Goal: Information Seeking & Learning: Learn about a topic

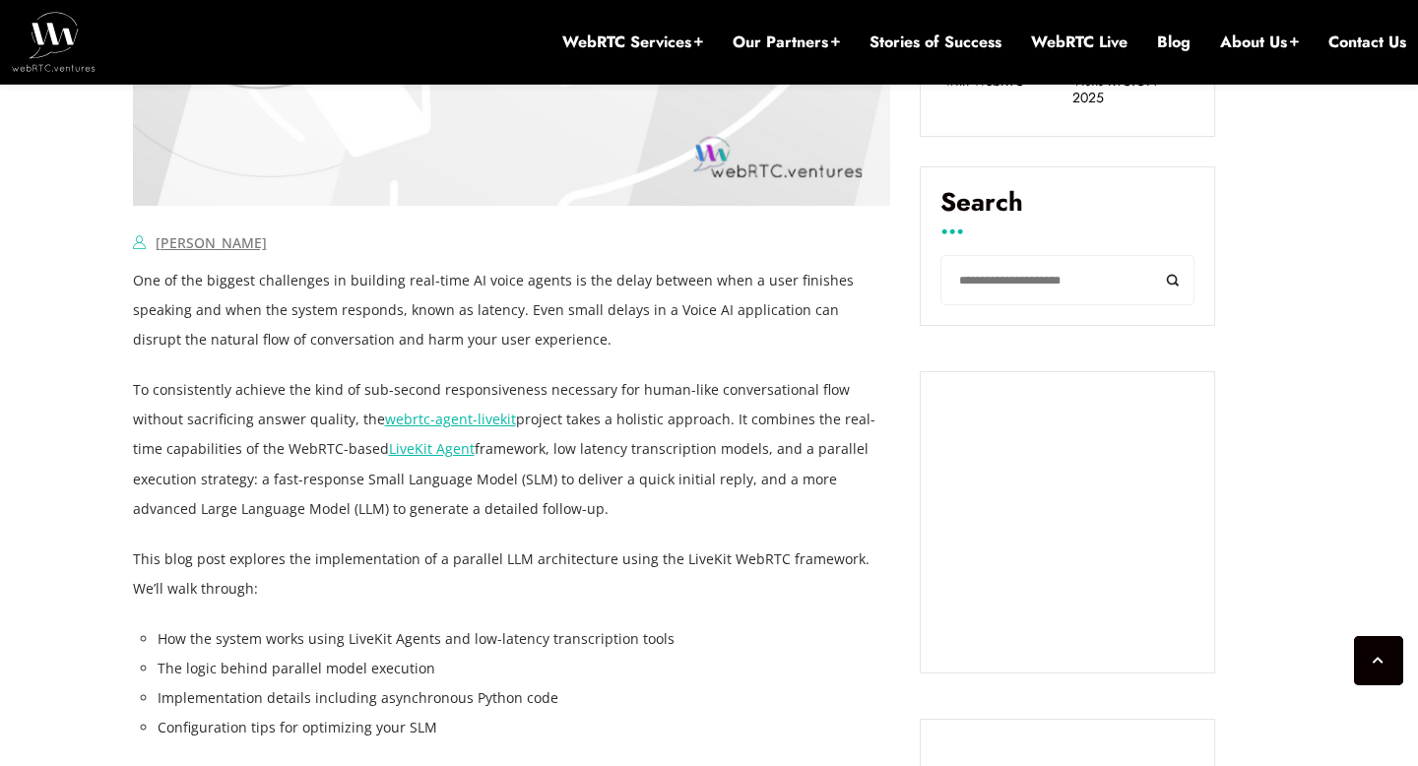
scroll to position [1180, 0]
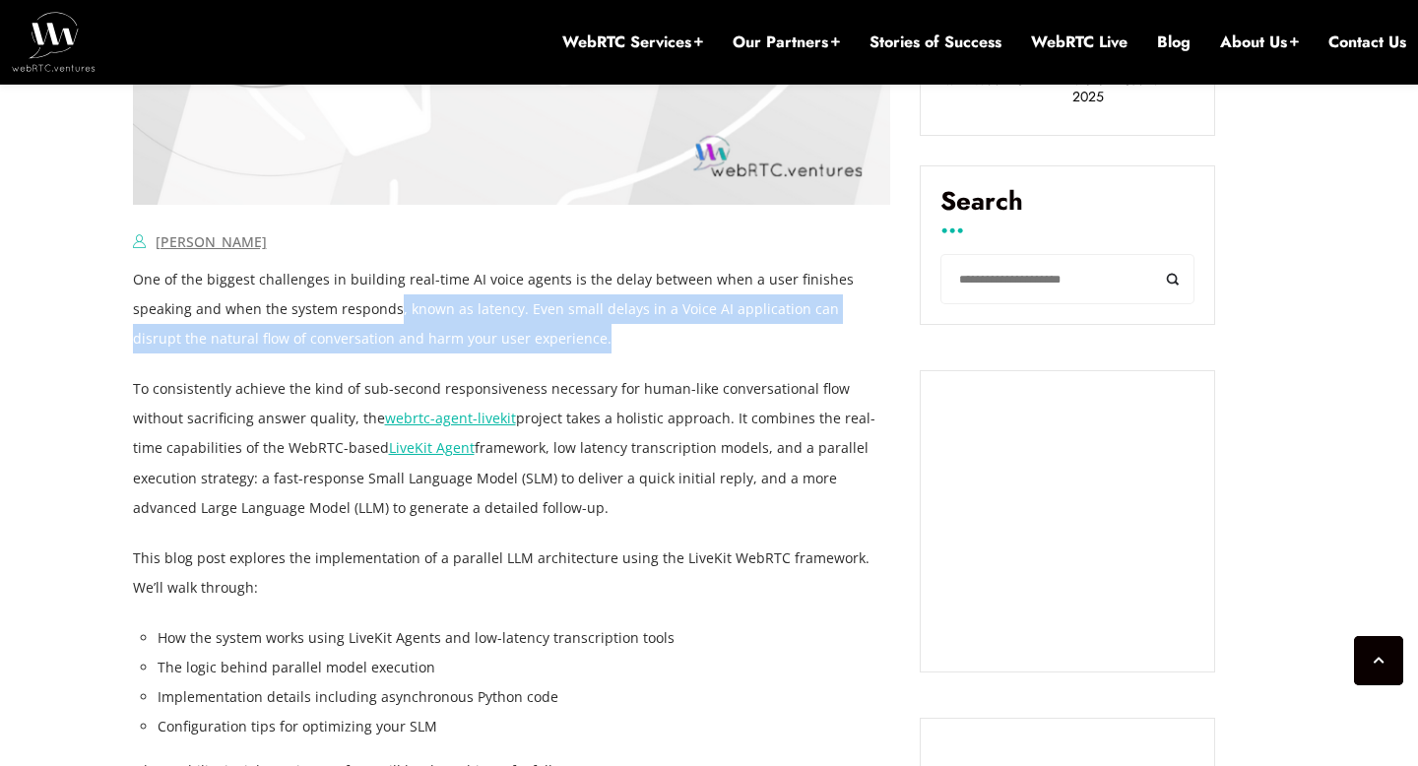
drag, startPoint x: 333, startPoint y: 309, endPoint x: 583, endPoint y: 331, distance: 251.0
click at [583, 331] on p "One of the biggest challenges in building real-time AI voice agents is the dela…" at bounding box center [512, 309] width 758 height 89
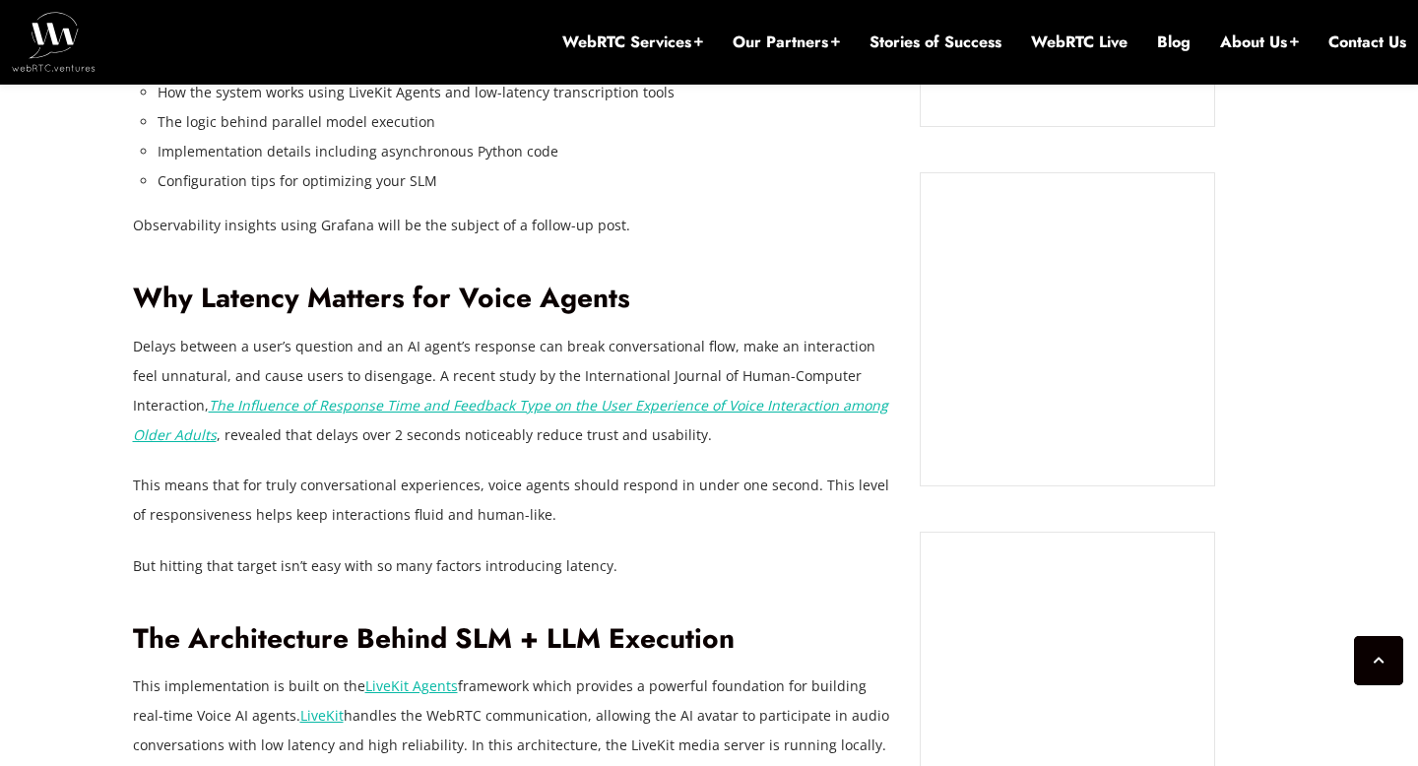
scroll to position [1729, 0]
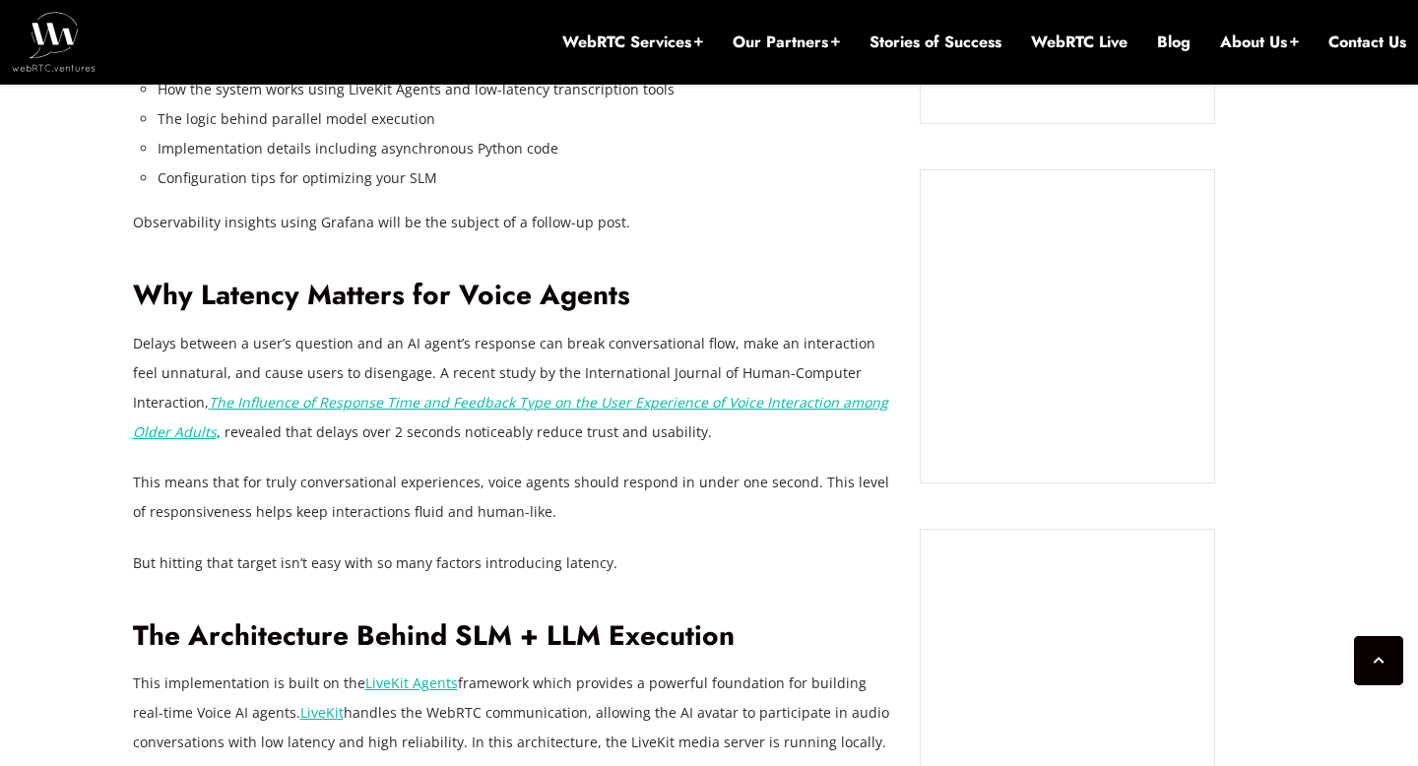
drag, startPoint x: 306, startPoint y: 358, endPoint x: 464, endPoint y: 349, distance: 157.8
click at [464, 349] on p "Delays between a user’s question and an AI agent’s response can break conversat…" at bounding box center [512, 388] width 758 height 118
drag, startPoint x: 529, startPoint y: 334, endPoint x: 761, endPoint y: 337, distance: 232.3
click at [761, 337] on p "Delays between a user’s question and an AI agent’s response can break conversat…" at bounding box center [512, 388] width 758 height 118
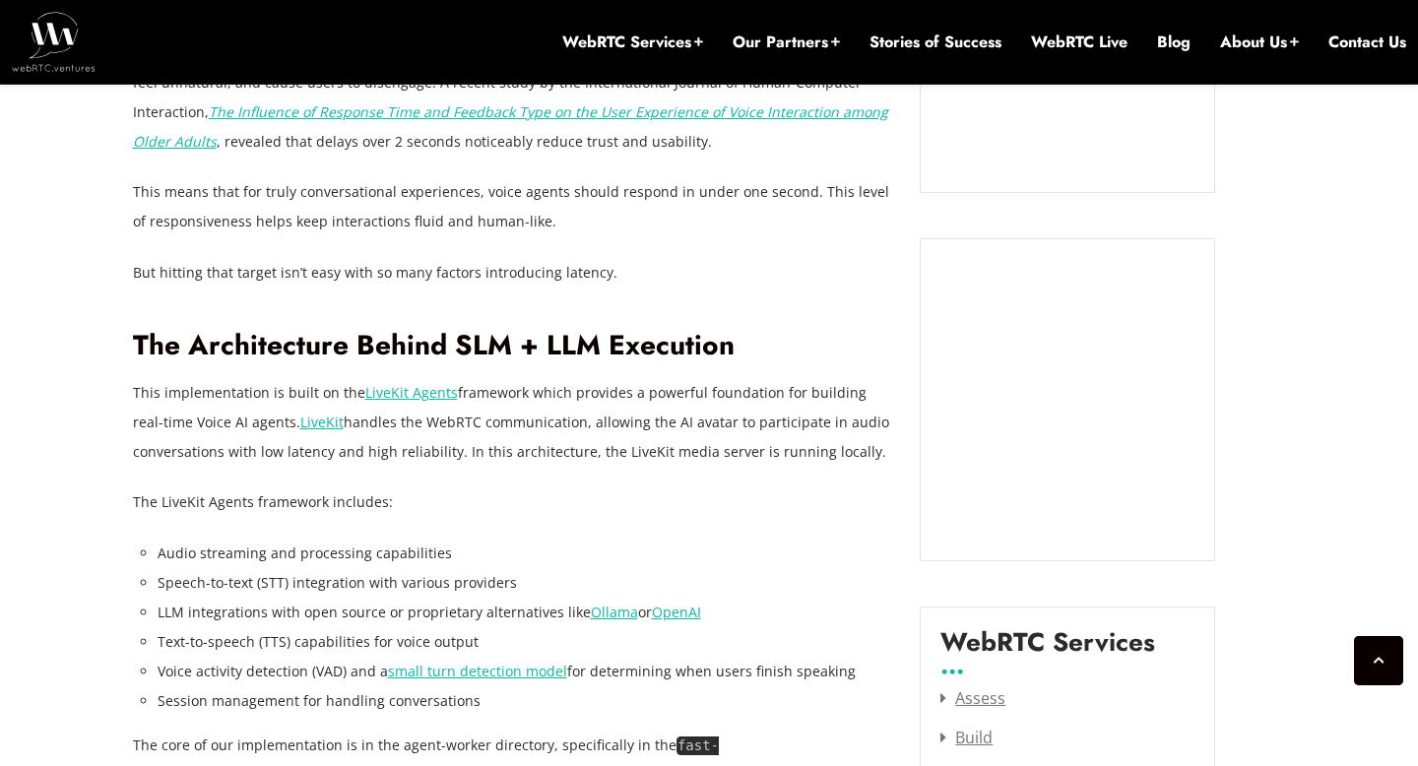
scroll to position [2165, 0]
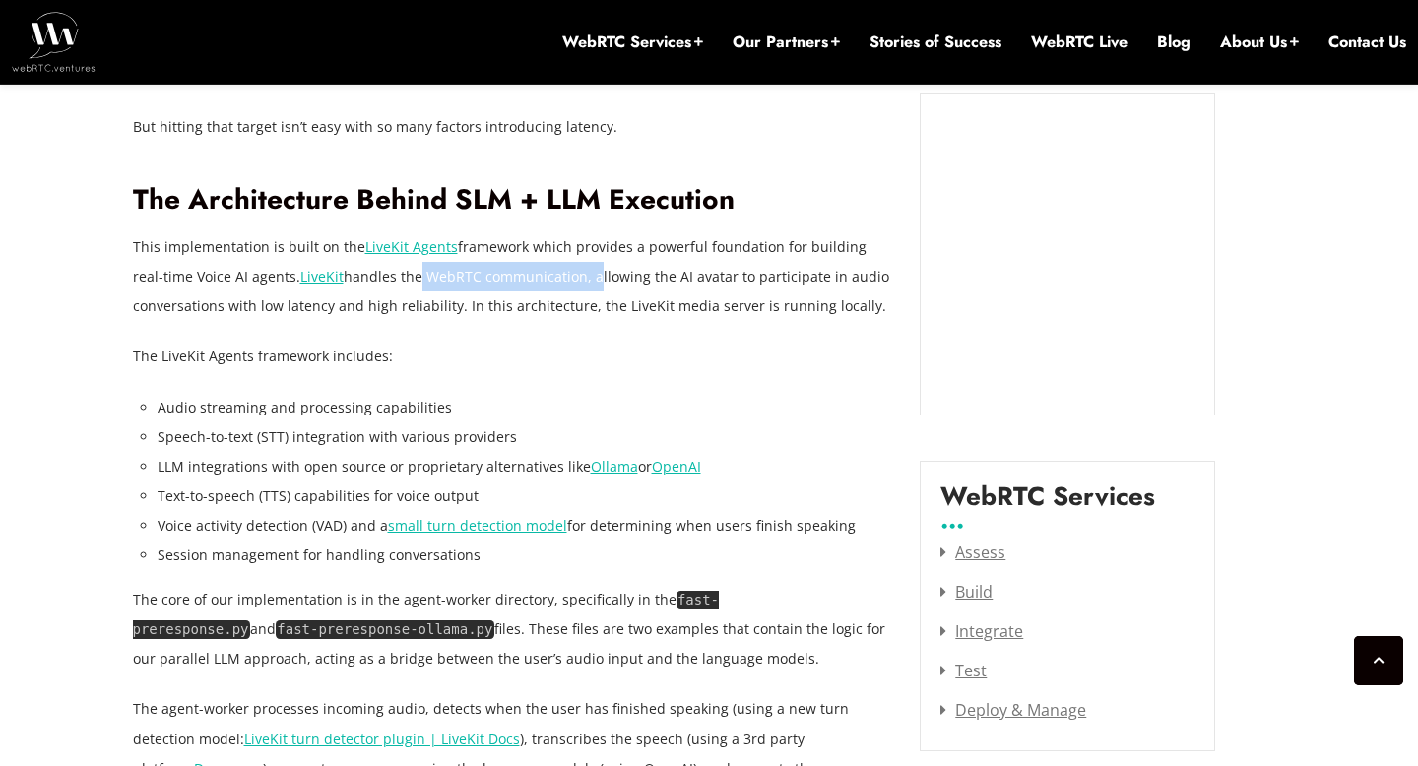
drag, startPoint x: 385, startPoint y: 276, endPoint x: 562, endPoint y: 276, distance: 177.2
click at [562, 276] on p "This implementation is built on the LiveKit Agents framework which provides a p…" at bounding box center [512, 276] width 758 height 89
drag, startPoint x: 257, startPoint y: 306, endPoint x: 376, endPoint y: 306, distance: 119.1
click at [376, 306] on p "This implementation is built on the LiveKit Agents framework which provides a p…" at bounding box center [512, 276] width 758 height 89
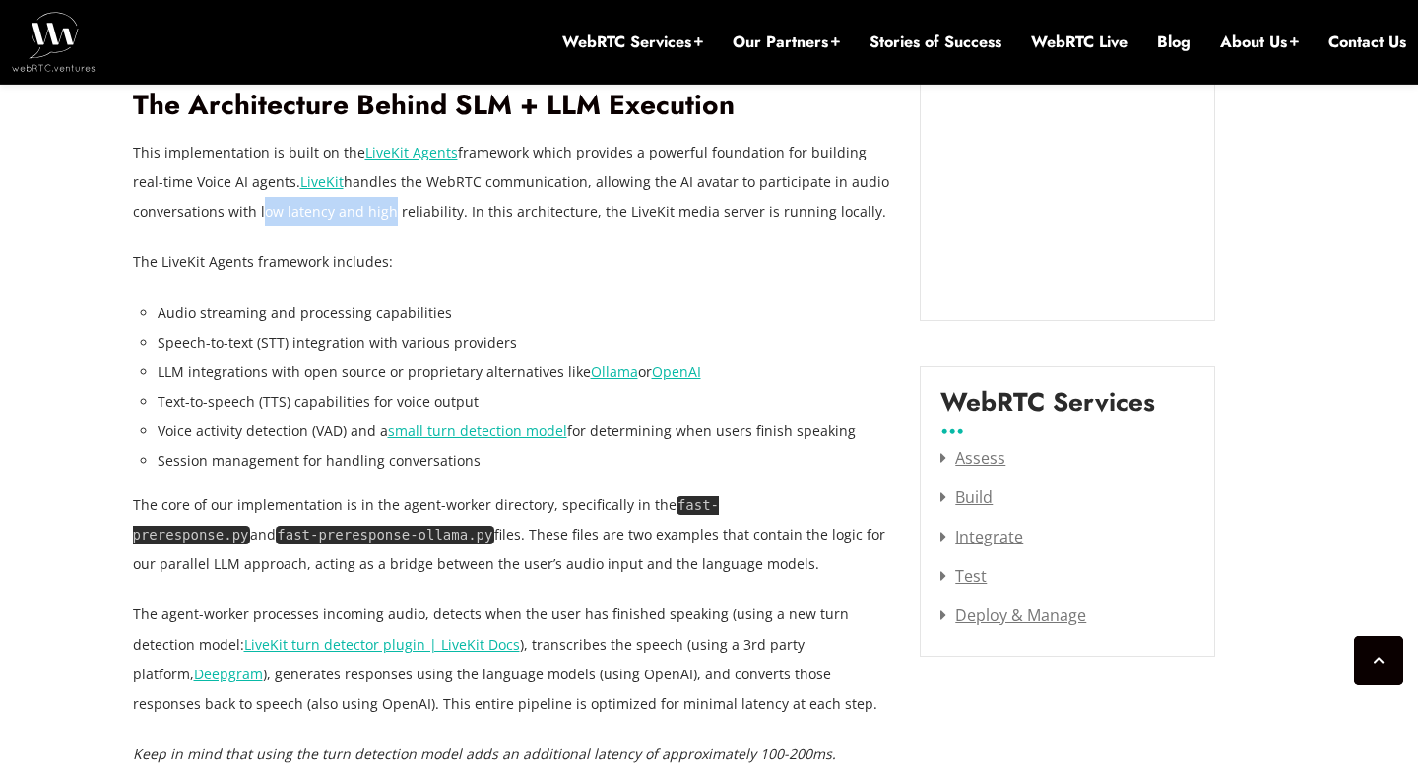
scroll to position [2390, 0]
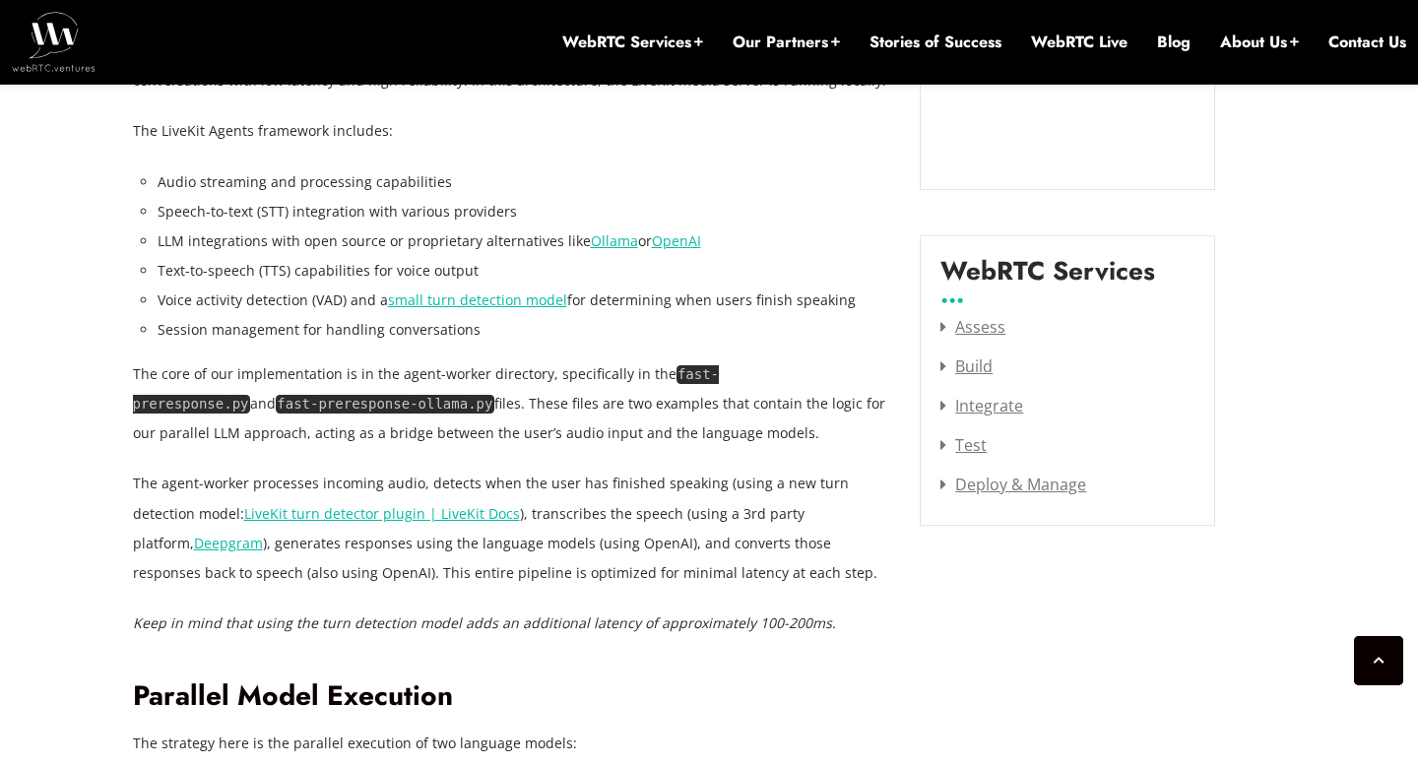
drag, startPoint x: 392, startPoint y: 364, endPoint x: 527, endPoint y: 370, distance: 135.0
click at [527, 370] on p "The core of our implementation is in the agent-worker directory, specifically i…" at bounding box center [512, 403] width 758 height 89
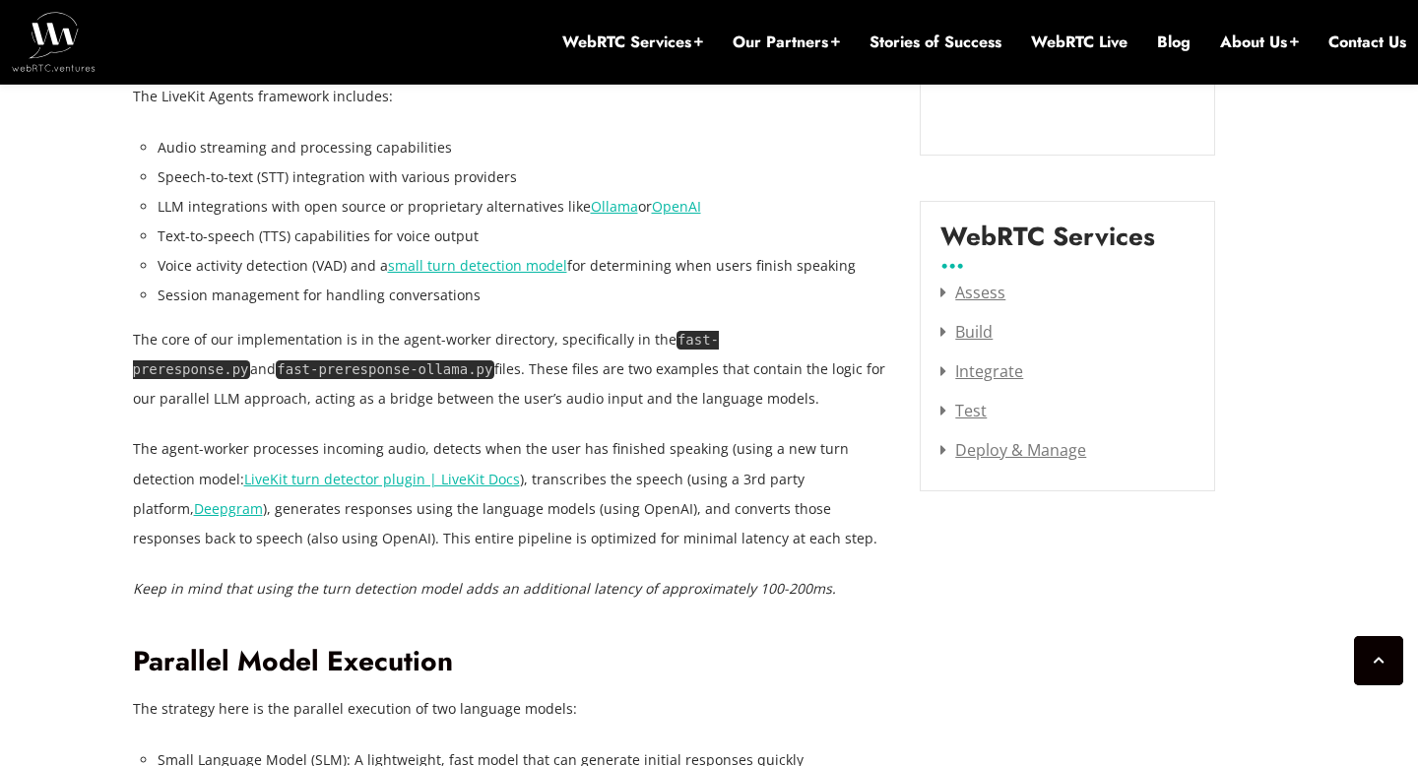
scroll to position [2432, 0]
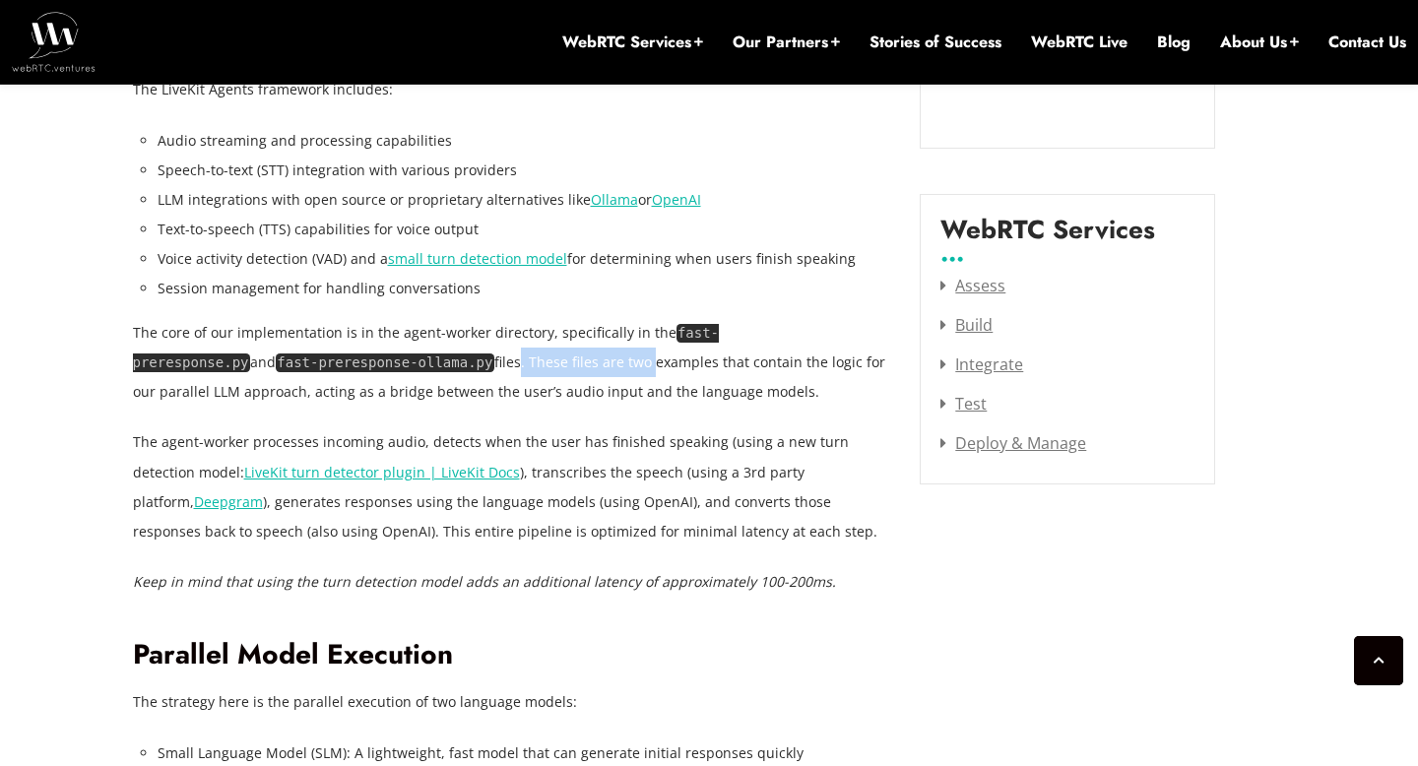
drag, startPoint x: 374, startPoint y: 367, endPoint x: 509, endPoint y: 367, distance: 134.9
click at [509, 367] on p "The core of our implementation is in the agent-worker directory, specifically i…" at bounding box center [512, 362] width 758 height 89
click at [556, 376] on p "The core of our implementation is in the agent-worker directory, specifically i…" at bounding box center [512, 362] width 758 height 89
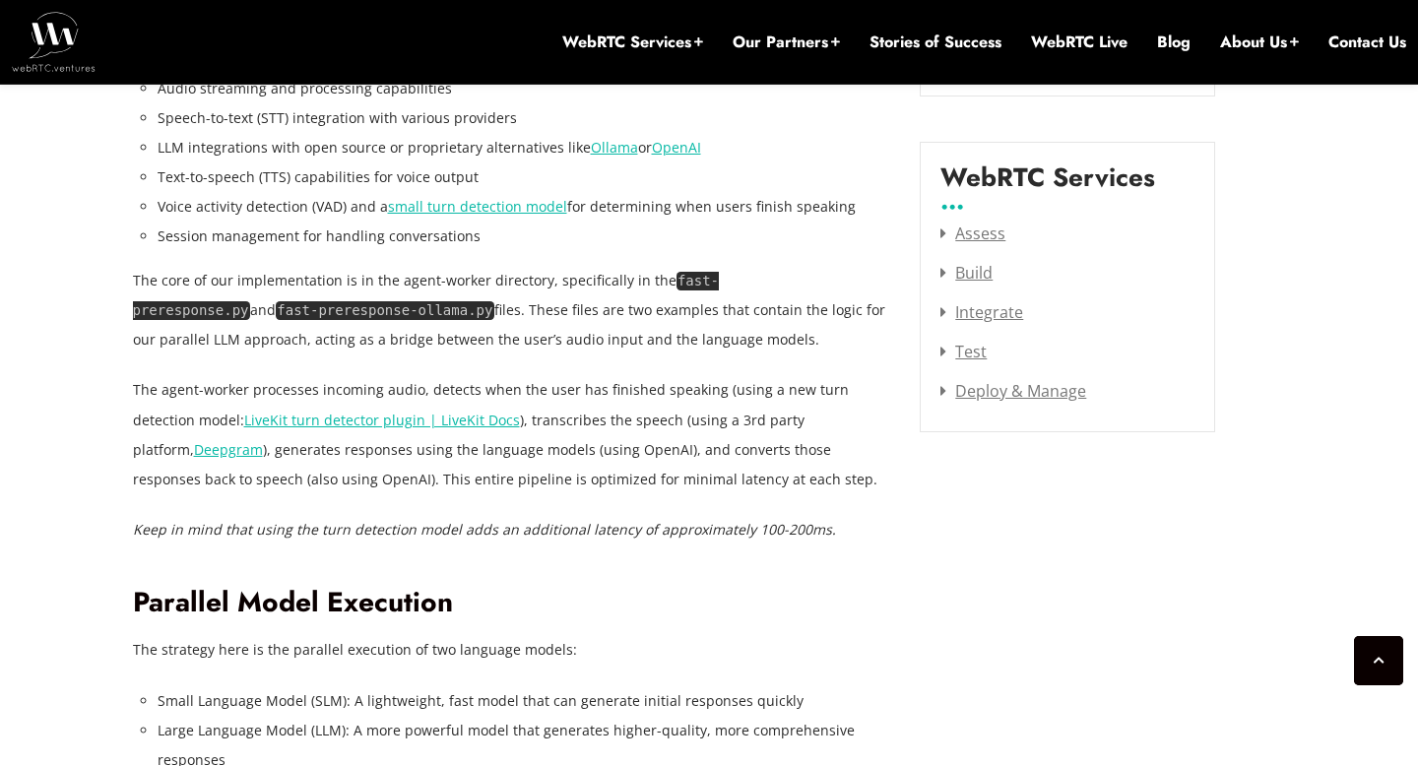
scroll to position [2498, 0]
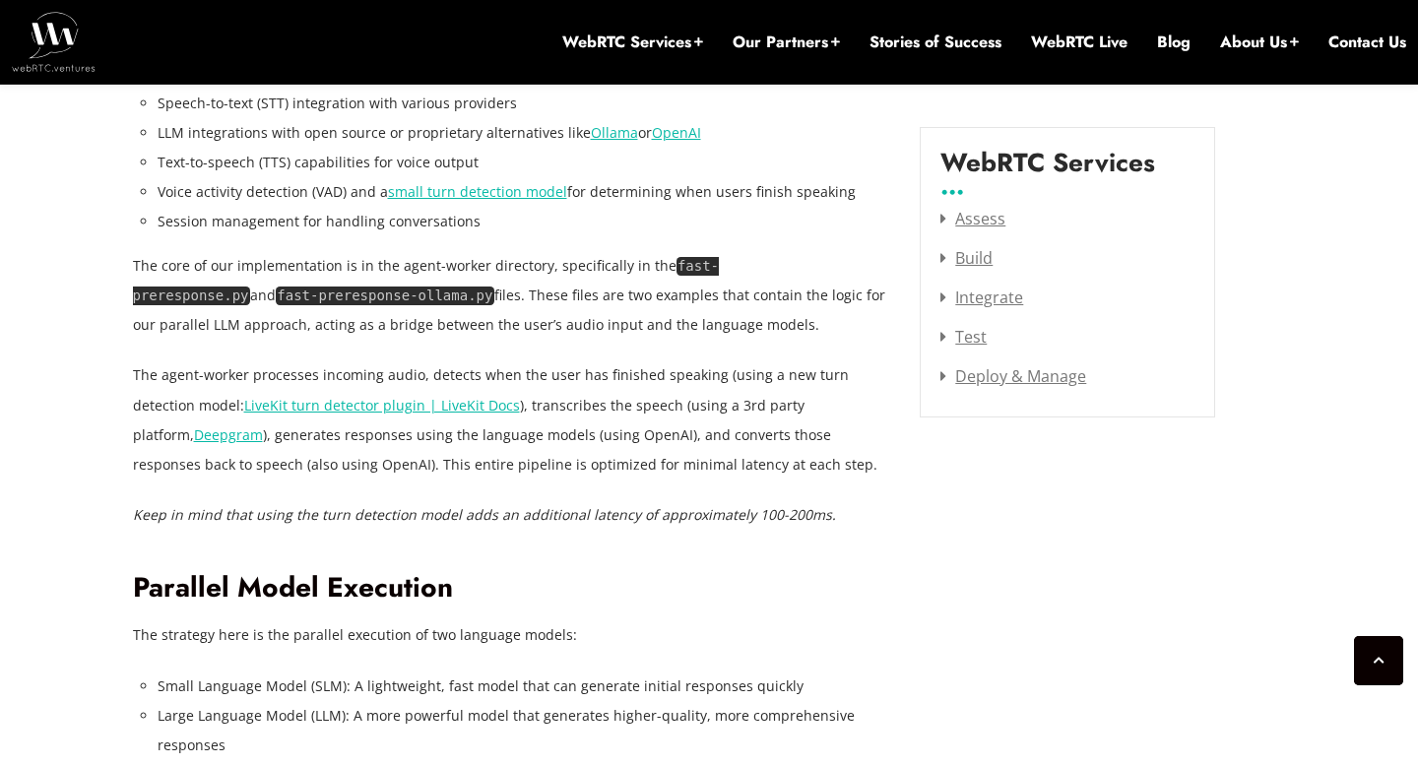
click at [445, 370] on p "The agent-worker processes incoming audio, detects when the user has finished s…" at bounding box center [512, 419] width 758 height 118
click at [562, 393] on p "The agent-worker processes incoming audio, detects when the user has finished s…" at bounding box center [512, 419] width 758 height 118
click at [638, 420] on p "The agent-worker processes incoming audio, detects when the user has finished s…" at bounding box center [512, 419] width 758 height 118
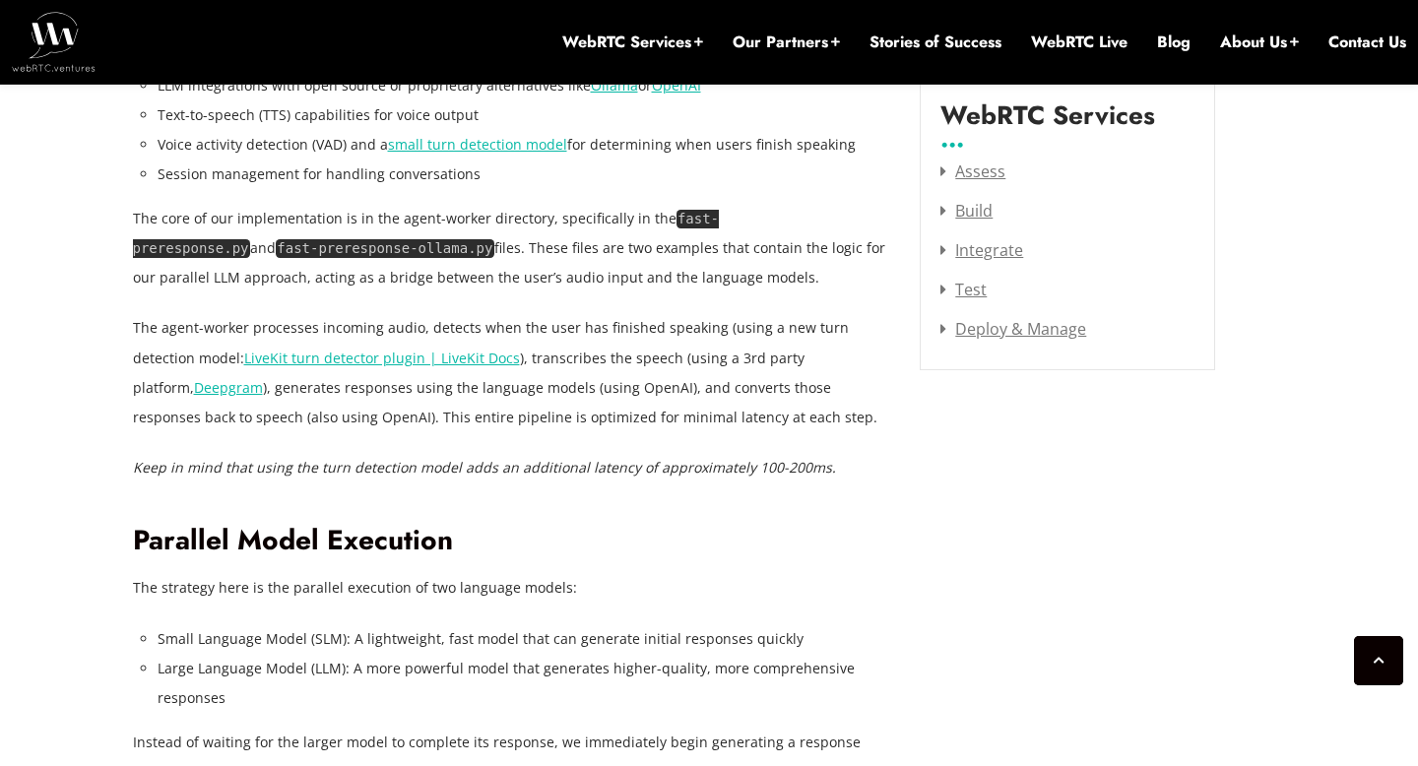
scroll to position [2561, 0]
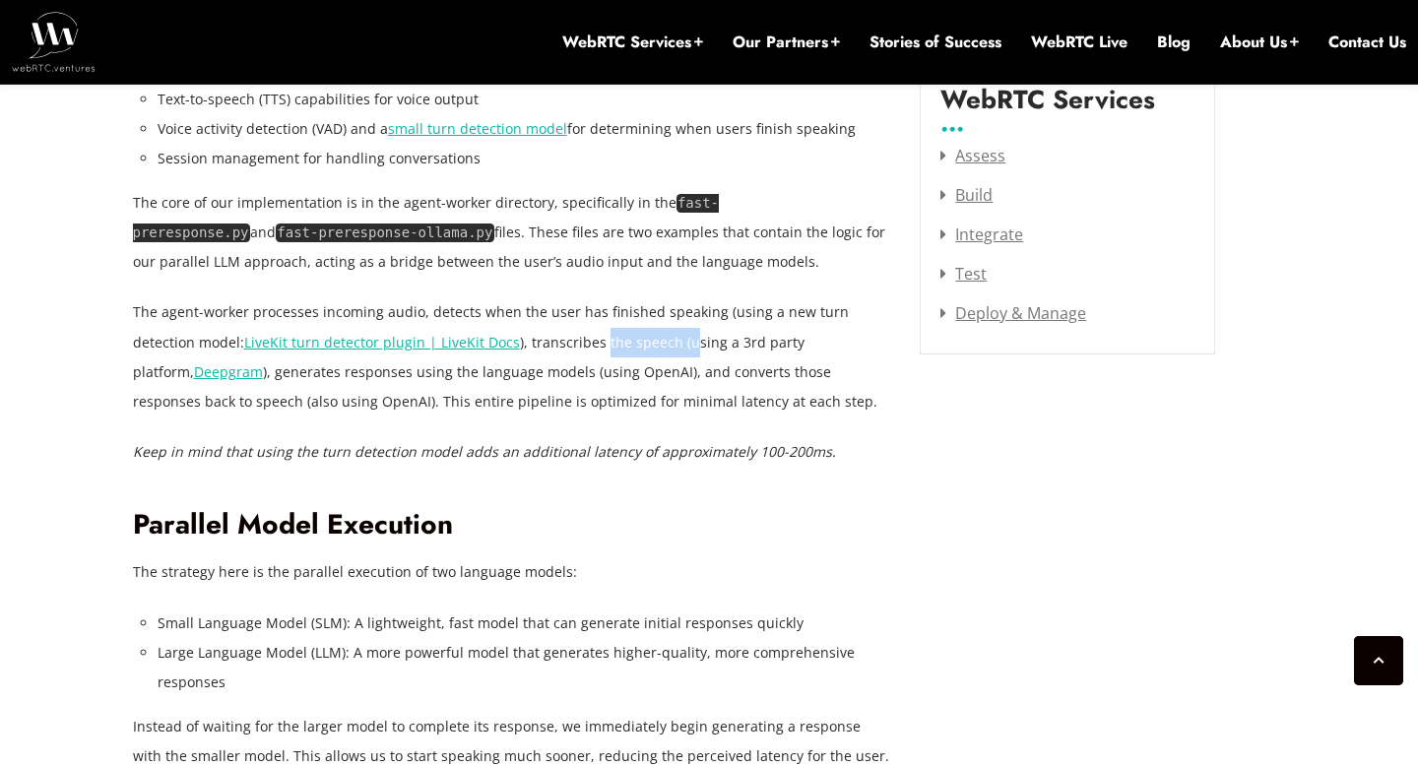
drag, startPoint x: 534, startPoint y: 331, endPoint x: 617, endPoint y: 335, distance: 83.8
click at [617, 335] on p "The agent-worker processes incoming audio, detects when the user has finished s…" at bounding box center [512, 356] width 758 height 118
click at [652, 353] on p "The agent-worker processes incoming audio, detects when the user has finished s…" at bounding box center [512, 356] width 758 height 118
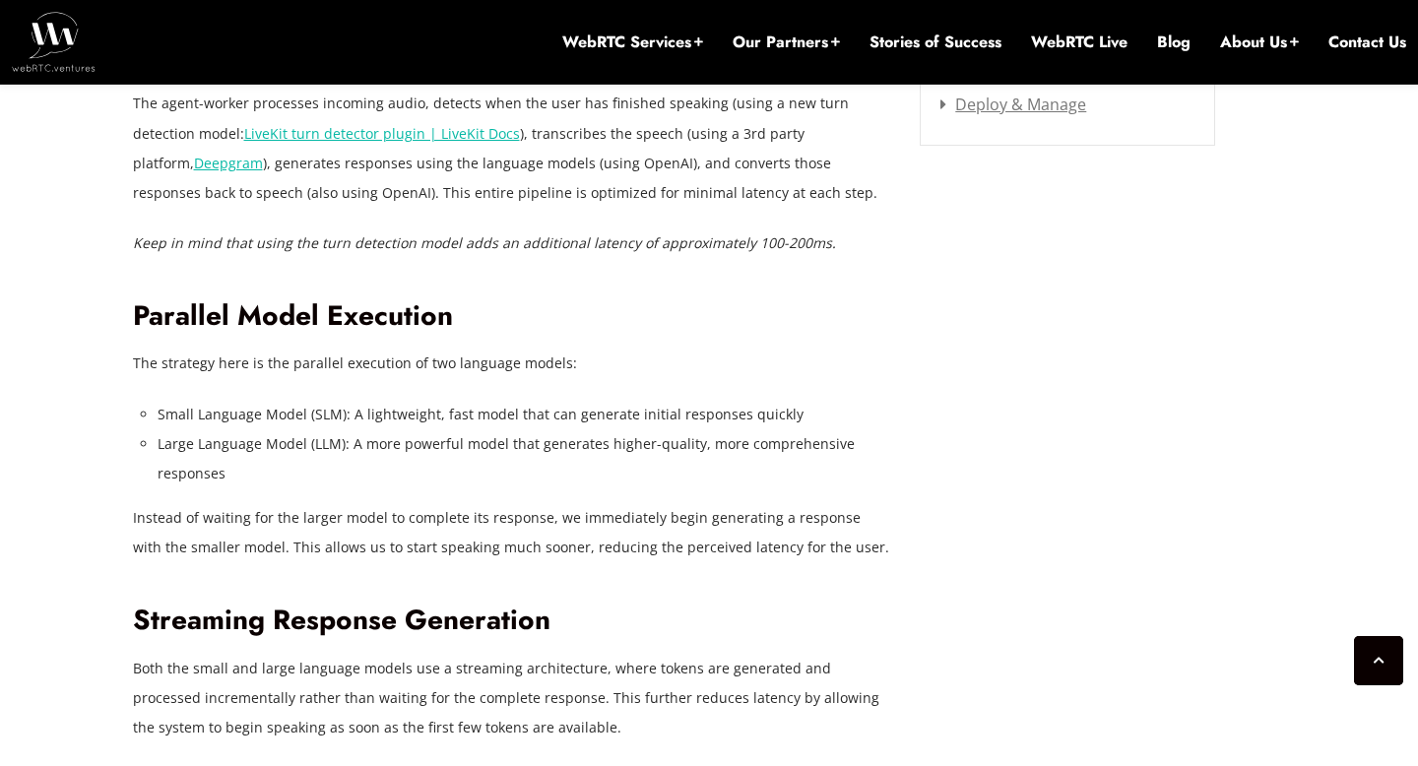
scroll to position [2771, 0]
drag, startPoint x: 252, startPoint y: 369, endPoint x: 416, endPoint y: 371, distance: 164.4
click at [416, 371] on p "The strategy here is the parallel execution of two language models:" at bounding box center [512, 362] width 758 height 30
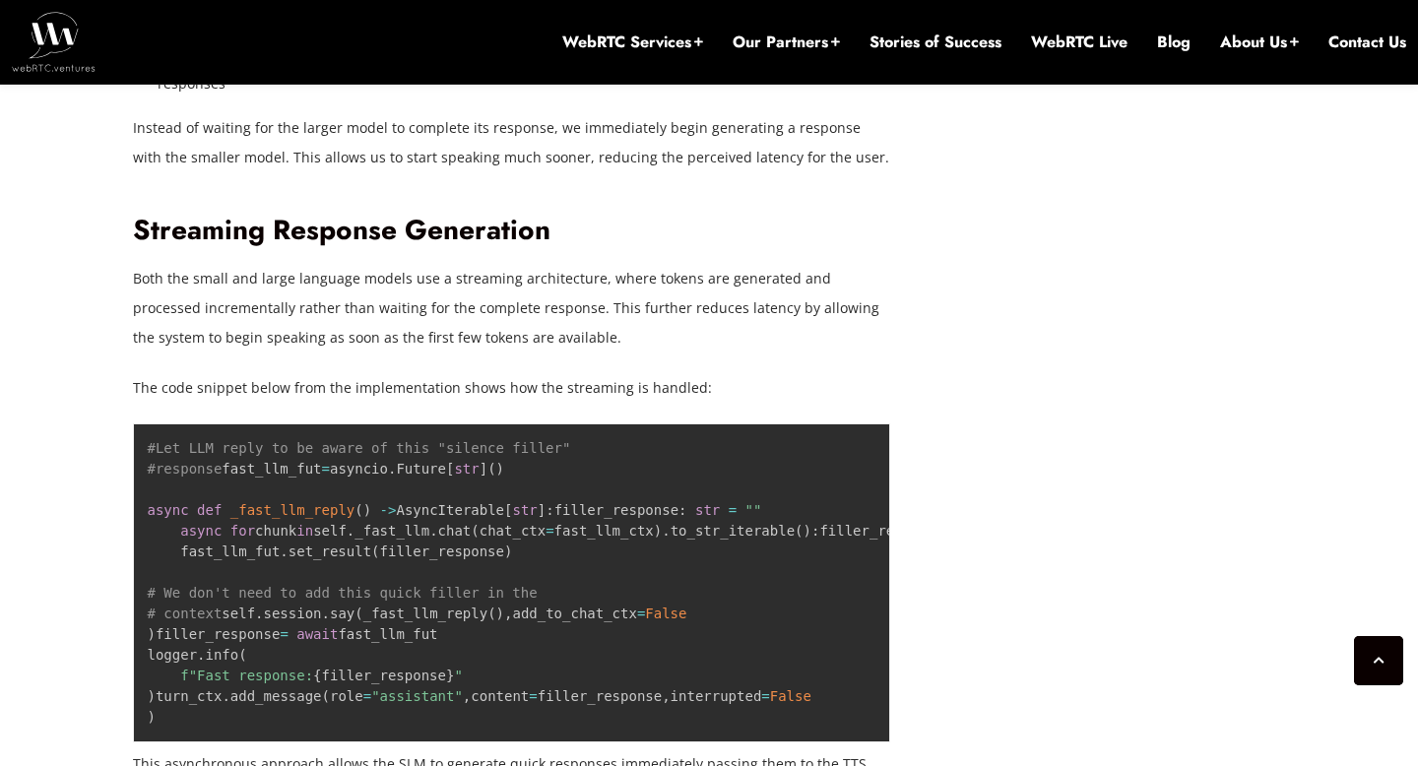
scroll to position [3194, 0]
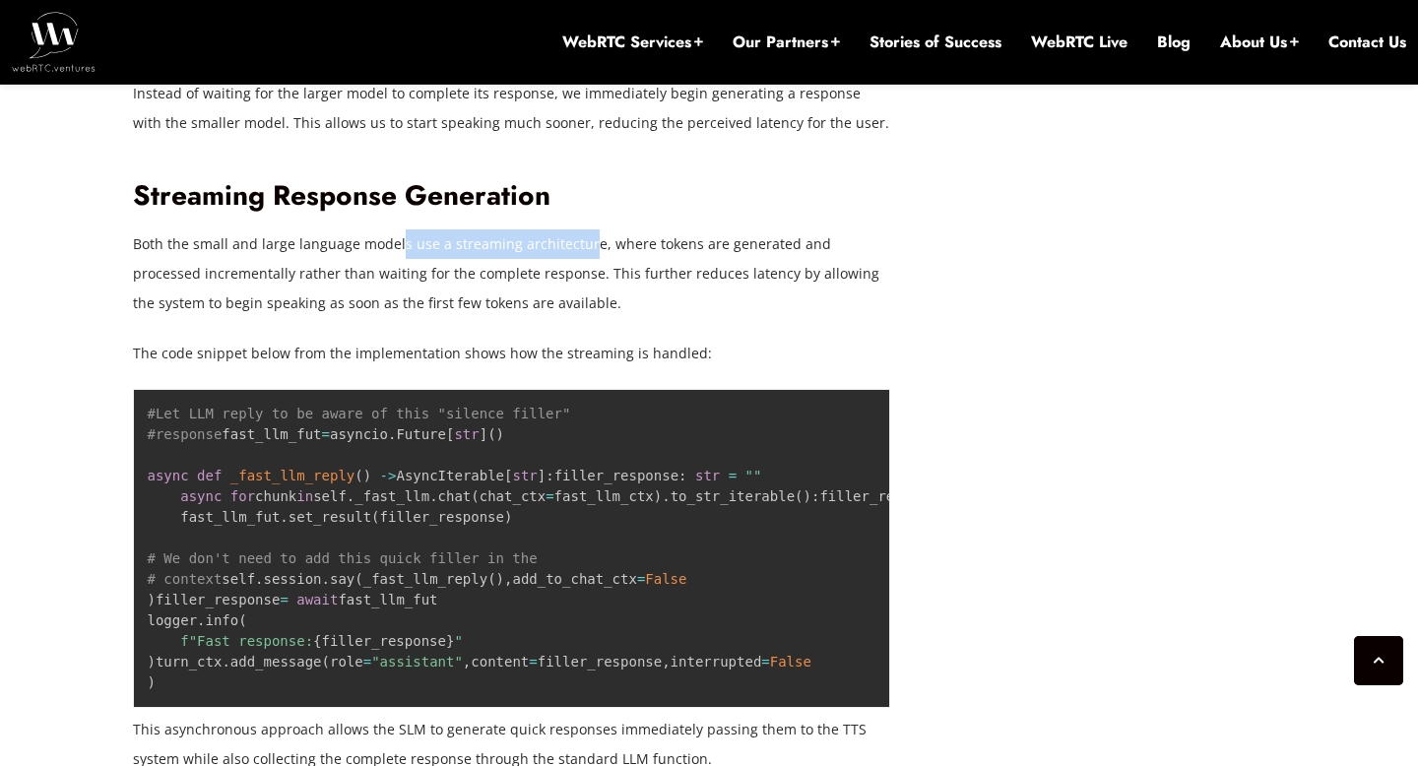
drag, startPoint x: 396, startPoint y: 238, endPoint x: 583, endPoint y: 243, distance: 187.1
click at [583, 243] on p "Both the small and large language models use a streaming architecture, where to…" at bounding box center [512, 273] width 758 height 89
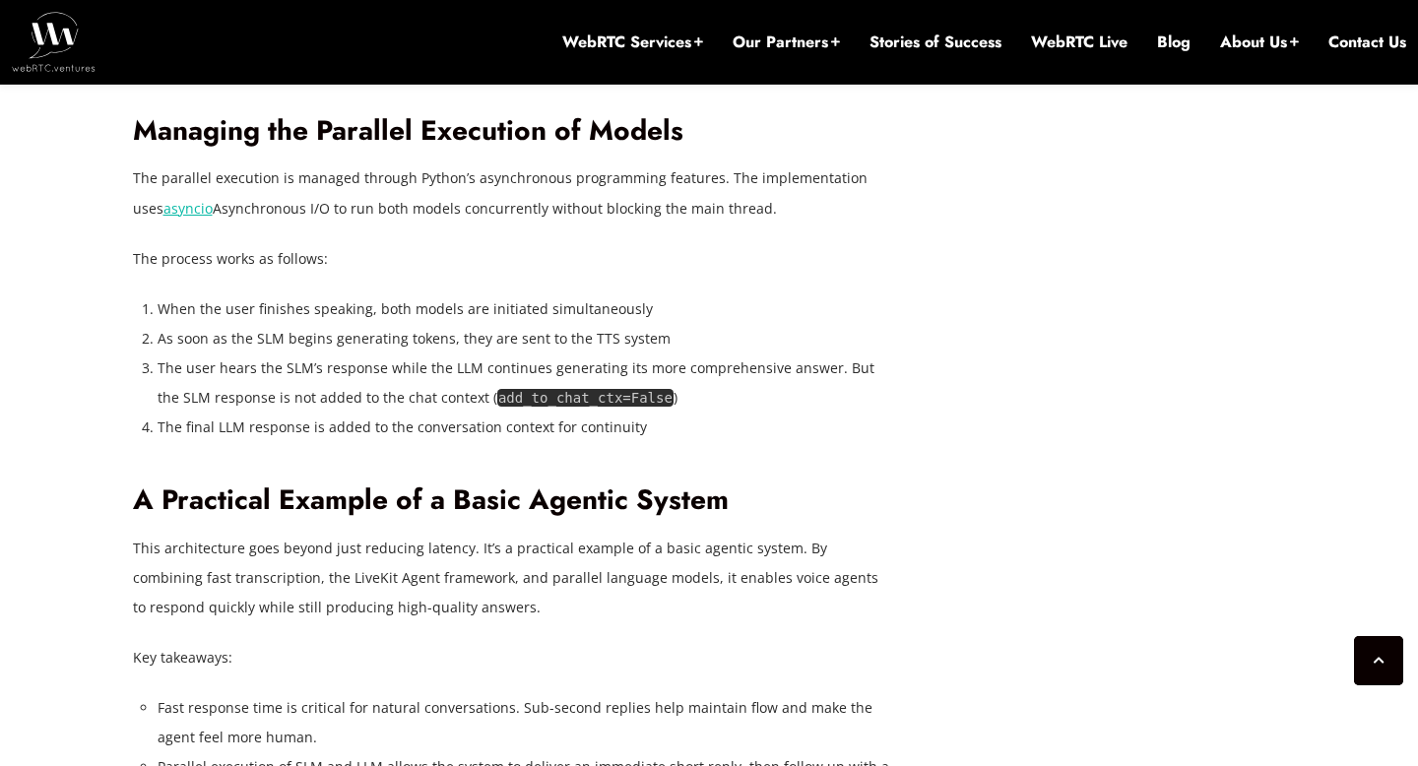
scroll to position [4968, 0]
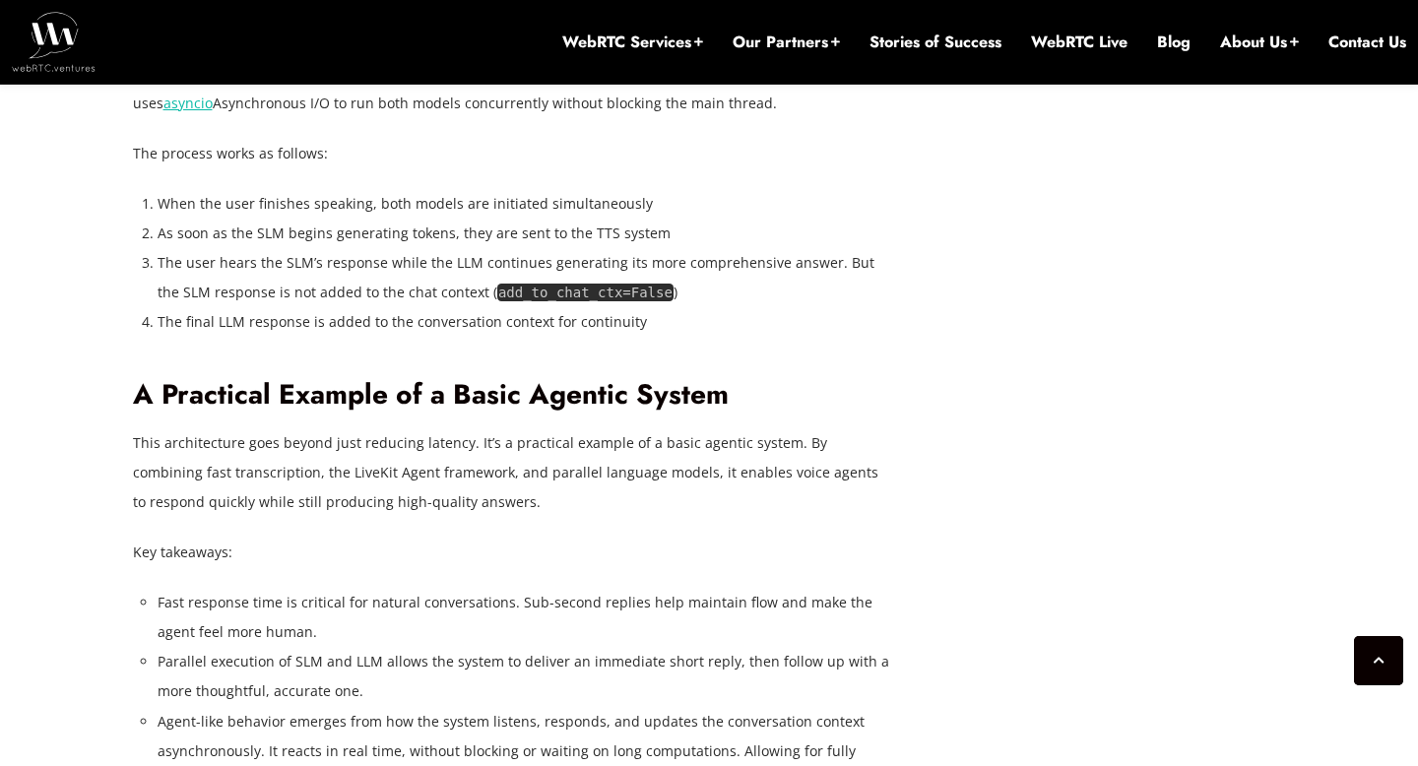
drag, startPoint x: 329, startPoint y: 346, endPoint x: 750, endPoint y: 385, distance: 423.2
click at [750, 117] on p "The parallel execution is managed through Python’s asynchronous programming fea…" at bounding box center [512, 87] width 758 height 59
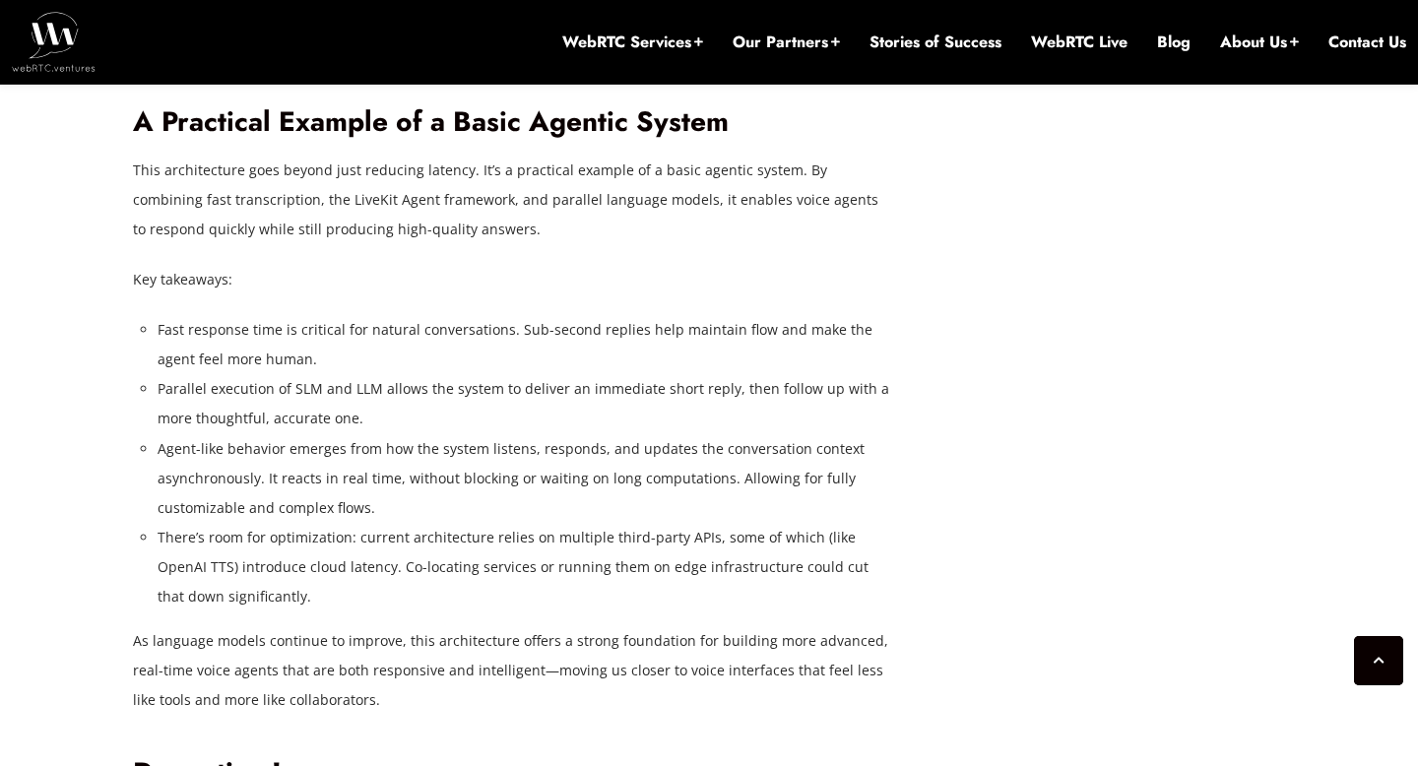
click at [772, 244] on p "This architecture goes beyond just reducing latency. It’s a practical example o…" at bounding box center [512, 200] width 758 height 89
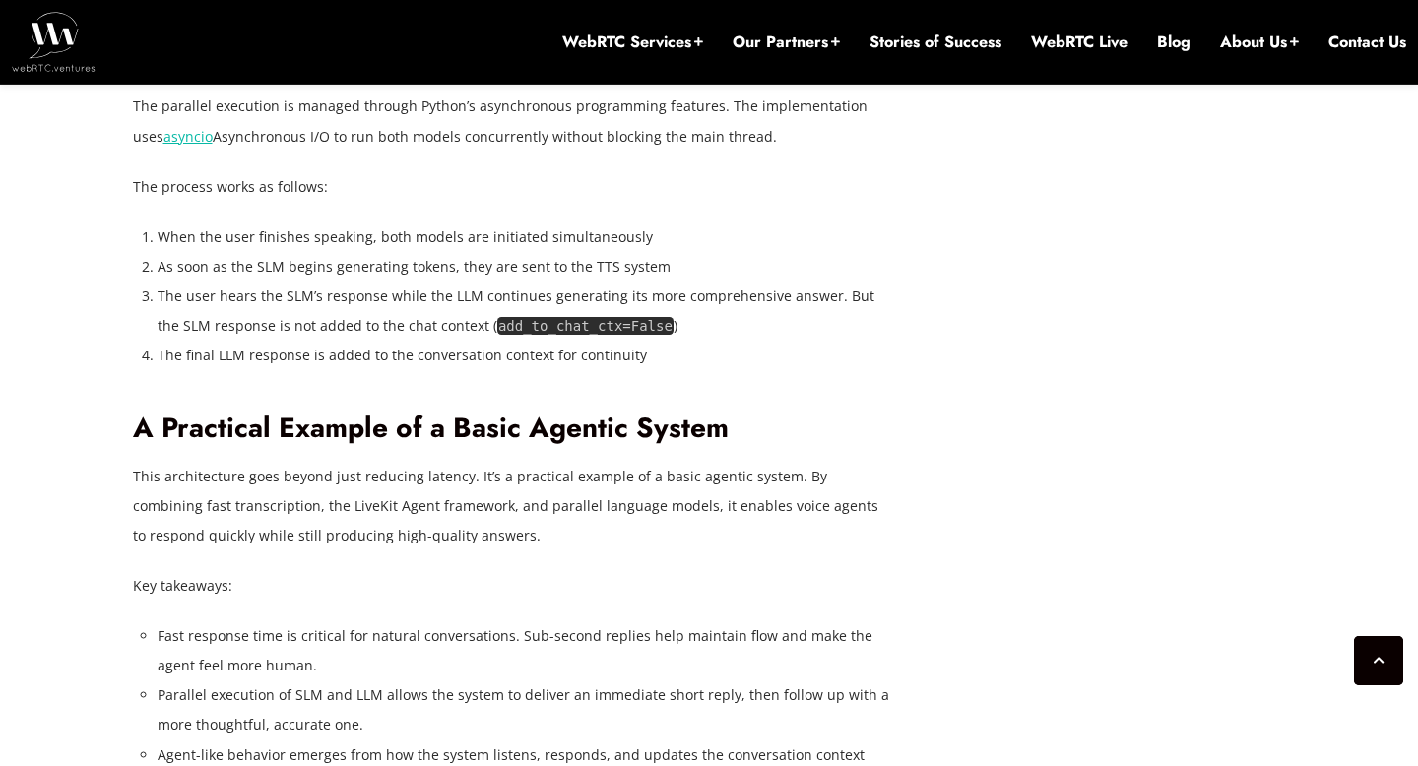
scroll to position [4933, 0]
